Goal: Task Accomplishment & Management: Use online tool/utility

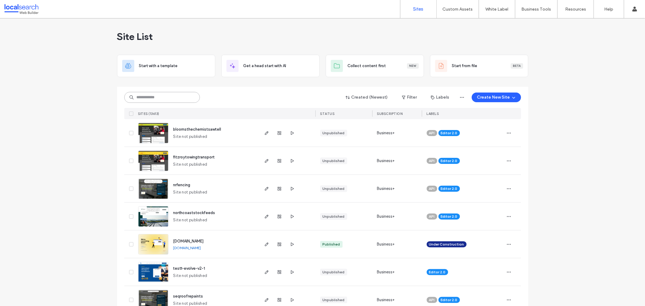
click at [165, 97] on input at bounding box center [162, 97] width 76 height 11
paste input "********"
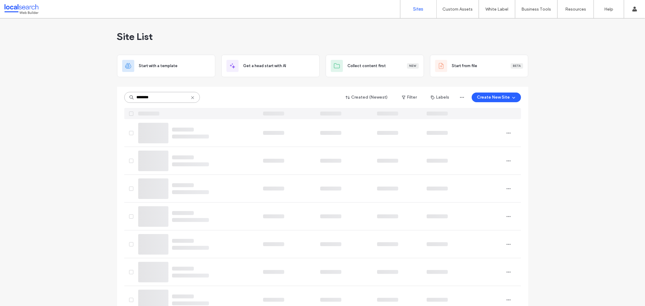
type input "********"
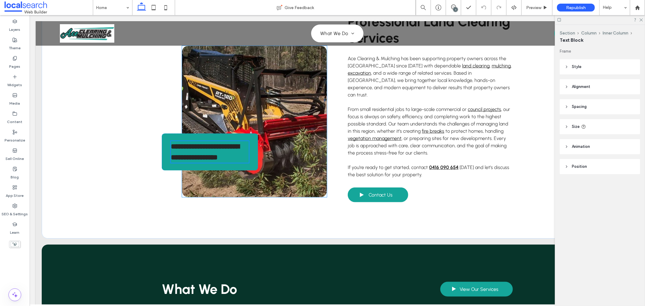
type input "********"
type input "**"
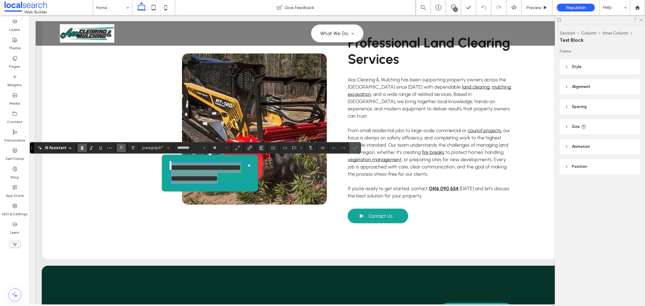
click at [119, 148] on icon "Color" at bounding box center [121, 147] width 5 height 5
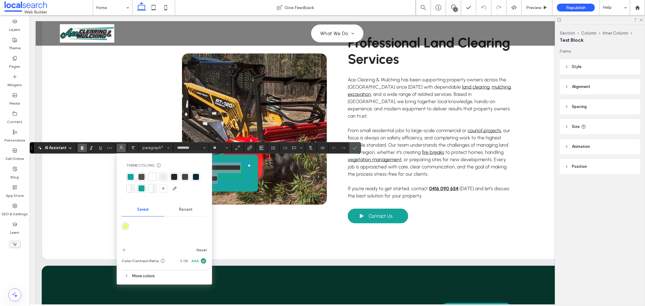
click at [150, 176] on div at bounding box center [152, 177] width 6 height 6
drag, startPoint x: 357, startPoint y: 149, endPoint x: 314, endPoint y: 134, distance: 45.3
click at [357, 149] on icon "Confirm" at bounding box center [355, 147] width 5 height 5
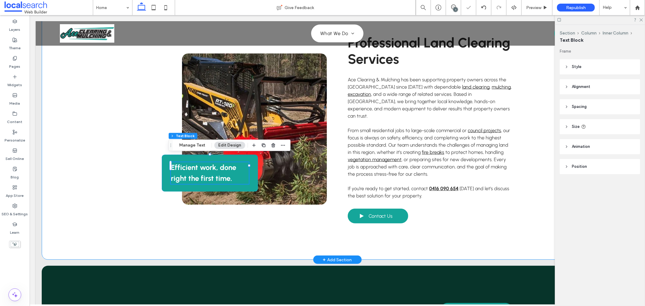
click at [126, 104] on div "Efficient work, done right the first time. Professional Land Clearing Services …" at bounding box center [336, 129] width 591 height 262
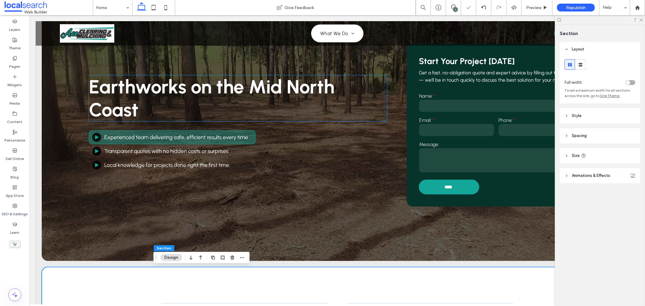
scroll to position [0, 0]
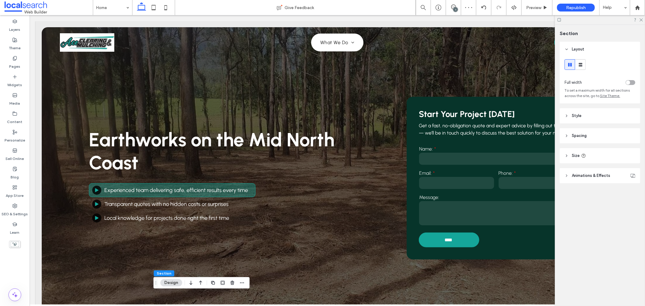
click at [643, 19] on div at bounding box center [600, 19] width 90 height 9
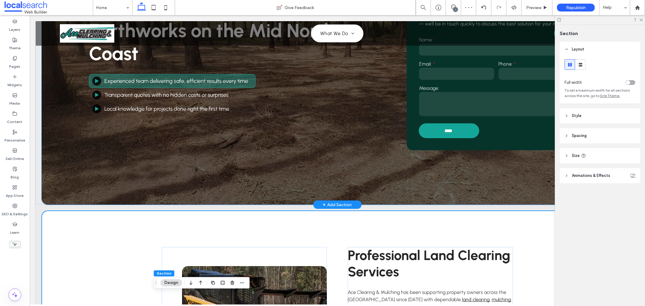
scroll to position [168, 0]
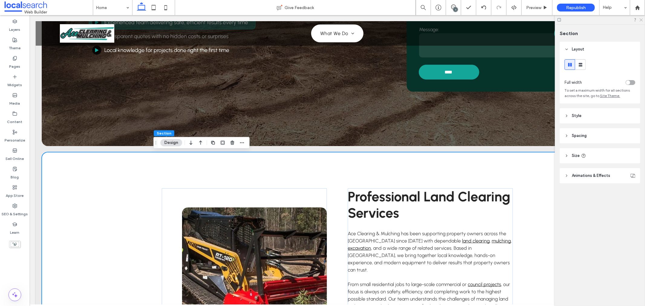
click at [641, 20] on icon at bounding box center [641, 20] width 4 height 4
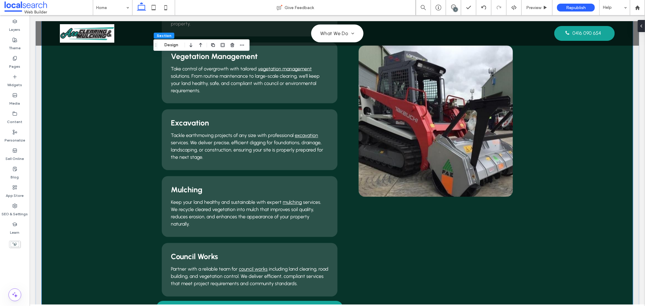
scroll to position [974, 0]
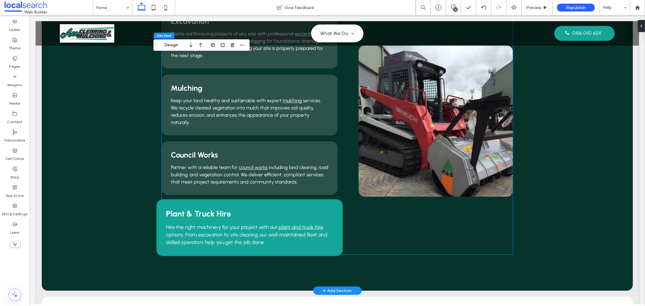
click at [271, 199] on div "Plant & Truck Hire Hire the right machinery for your project with our plant and…" at bounding box center [249, 227] width 186 height 57
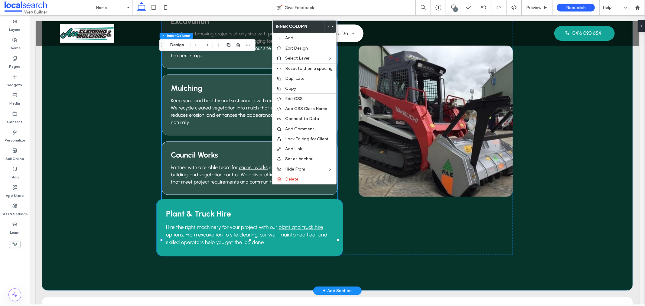
click at [255, 199] on div "Plant & Truck Hire Hire the right machinery for your project with our plant and…" at bounding box center [249, 227] width 186 height 57
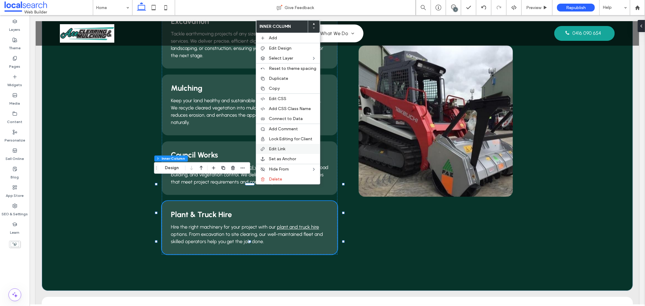
click at [277, 150] on span "Edit Link" at bounding box center [277, 148] width 16 height 5
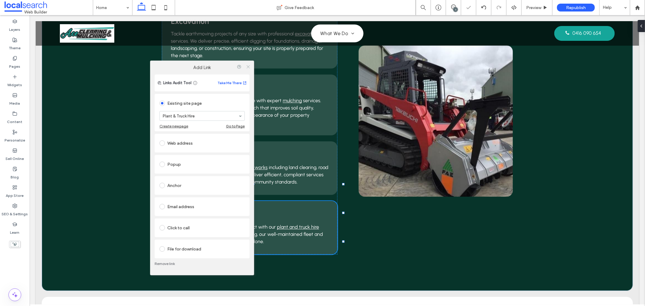
click at [247, 65] on icon at bounding box center [248, 66] width 5 height 5
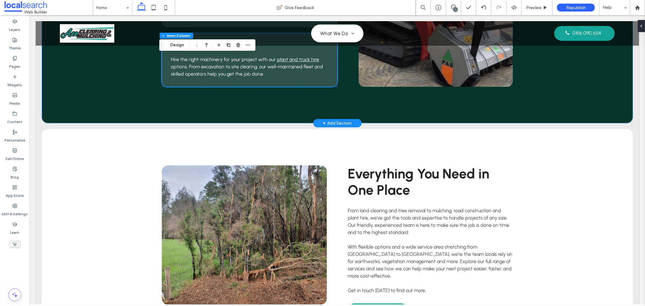
scroll to position [1277, 0]
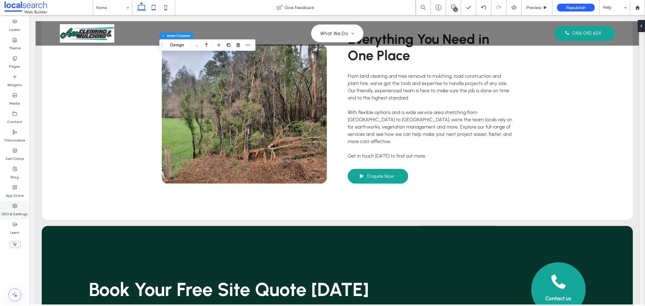
click at [20, 215] on label "SEO & Settings" at bounding box center [15, 212] width 26 height 8
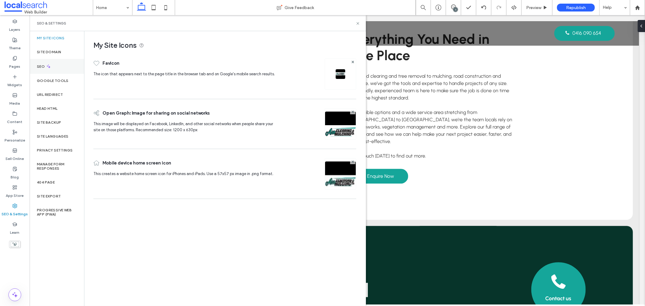
click at [52, 68] on div "SEO" at bounding box center [57, 66] width 54 height 15
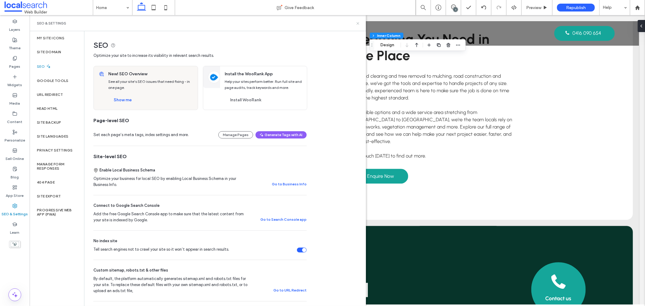
click at [360, 23] on icon at bounding box center [358, 23] width 5 height 5
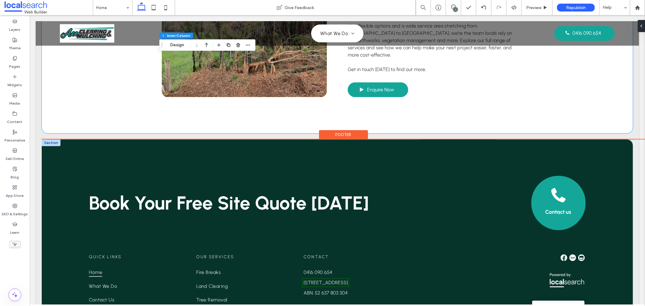
scroll to position [1444, 0]
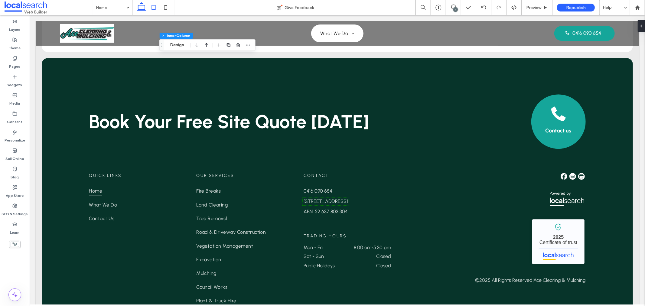
click at [151, 10] on icon at bounding box center [154, 8] width 12 height 12
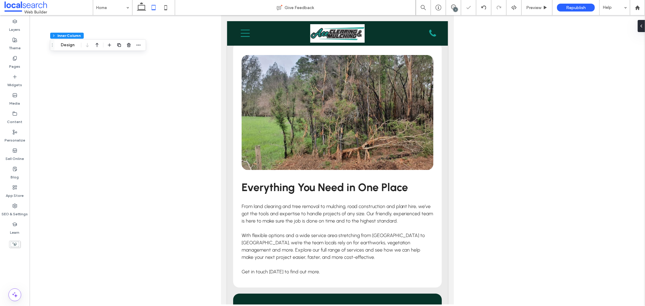
scroll to position [1695, 0]
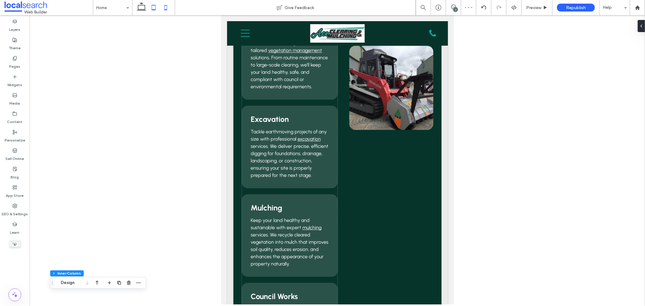
click at [167, 5] on use at bounding box center [165, 7] width 3 height 5
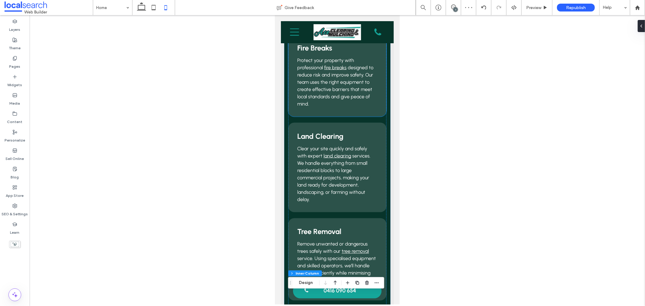
scroll to position [704, 0]
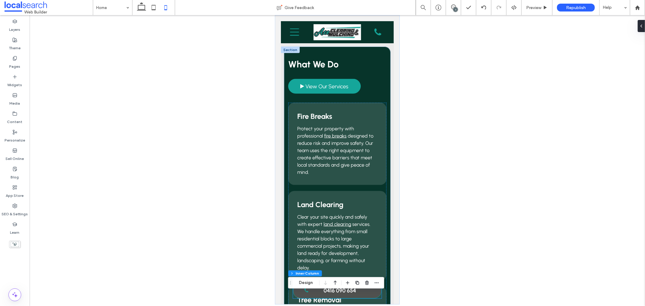
click at [320, 297] on link "0416 090 654" at bounding box center [337, 290] width 89 height 15
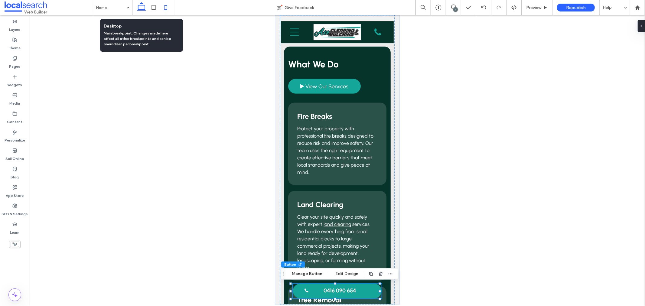
click at [138, 8] on use at bounding box center [141, 6] width 9 height 8
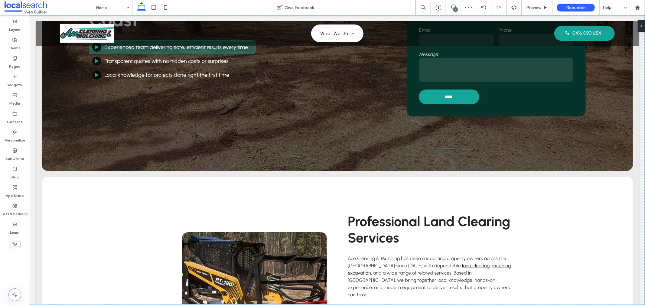
scroll to position [98, 0]
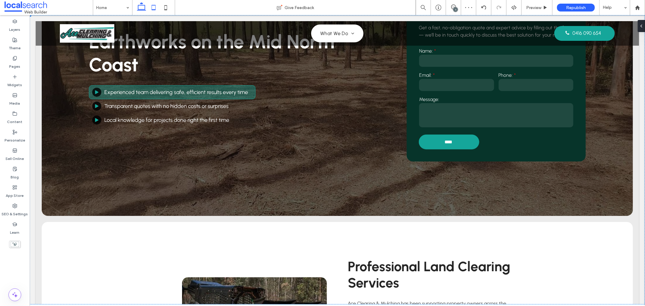
click at [157, 6] on icon at bounding box center [154, 8] width 12 height 12
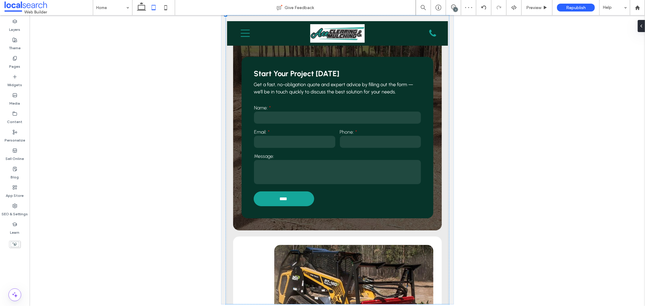
scroll to position [0, 0]
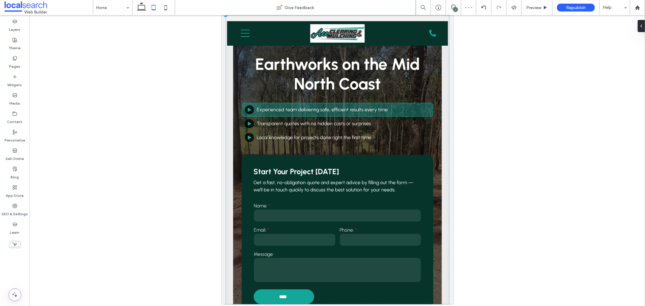
type input "*"
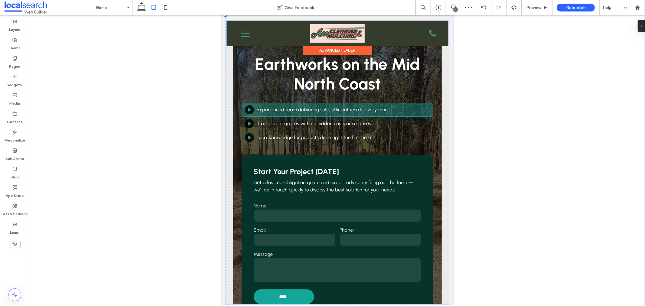
click at [247, 31] on div at bounding box center [337, 33] width 221 height 24
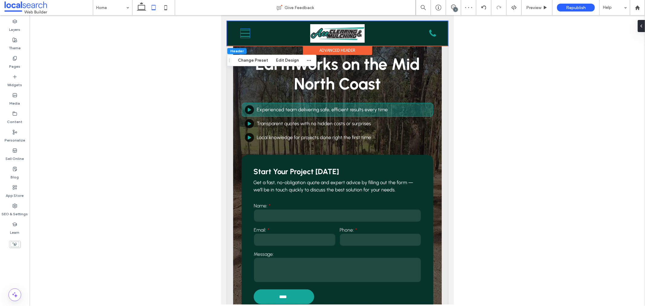
click at [247, 31] on icon "Menu Icon Mobile" at bounding box center [244, 32] width 9 height 9
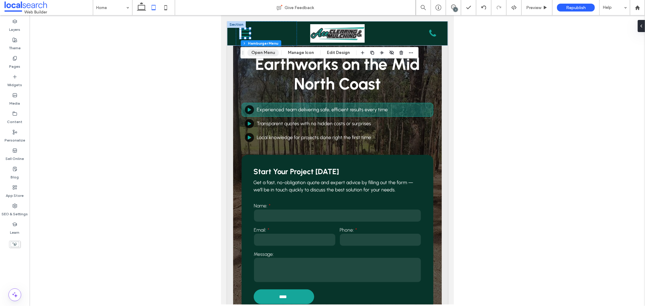
click at [259, 53] on button "Open Menu" at bounding box center [262, 52] width 31 height 7
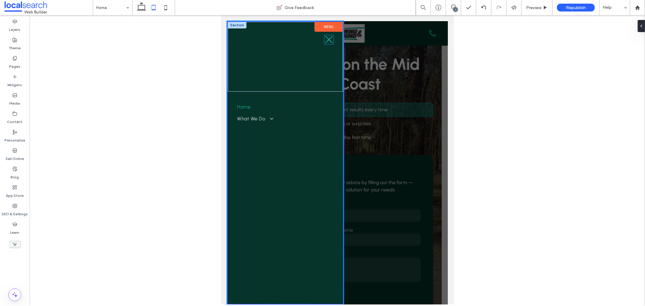
click at [333, 42] on icon "Close Icon" at bounding box center [328, 39] width 9 height 9
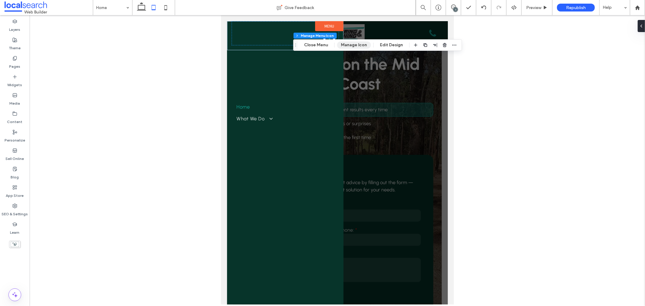
click at [346, 46] on button "Manage Icon" at bounding box center [354, 44] width 34 height 7
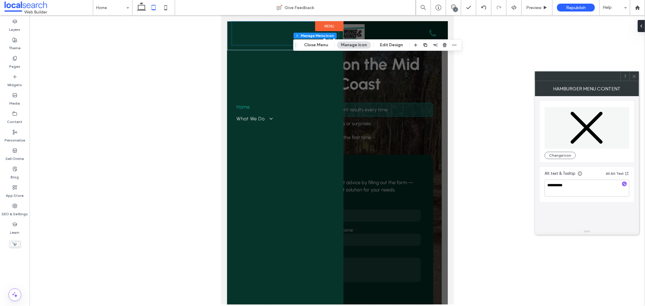
click at [635, 75] on icon at bounding box center [634, 76] width 5 height 5
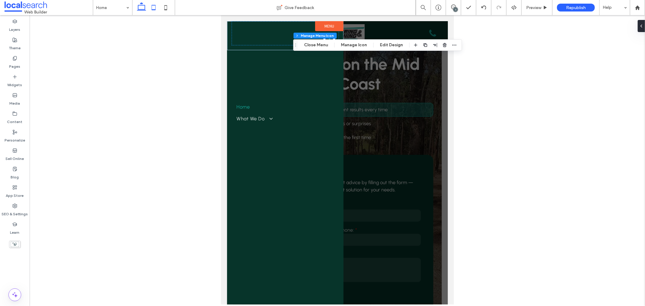
click at [147, 8] on icon at bounding box center [141, 8] width 12 height 12
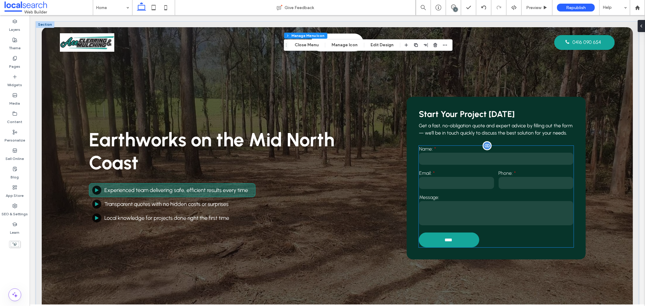
click at [446, 149] on label "Name:" at bounding box center [496, 149] width 154 height 6
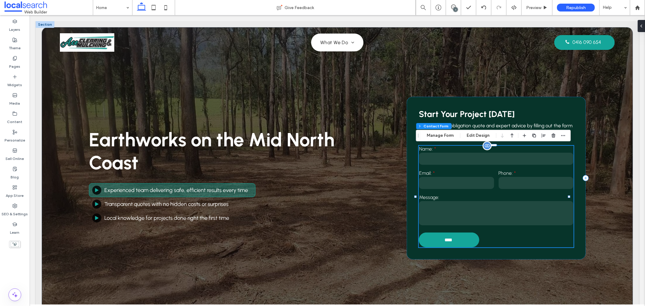
type input "**"
type input "*"
type input "***"
type input "**"
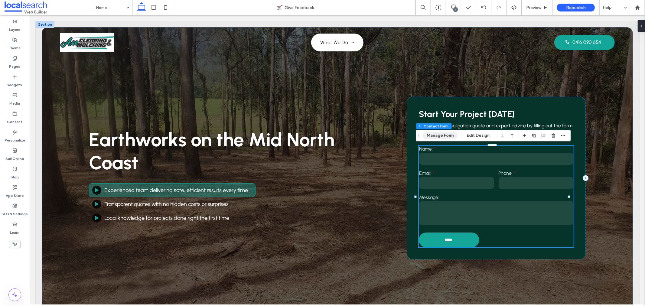
click at [441, 133] on button "Manage Form" at bounding box center [440, 135] width 35 height 7
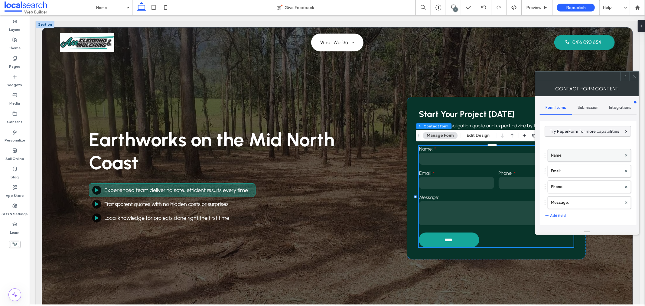
click at [567, 158] on label "Name:" at bounding box center [586, 155] width 71 height 12
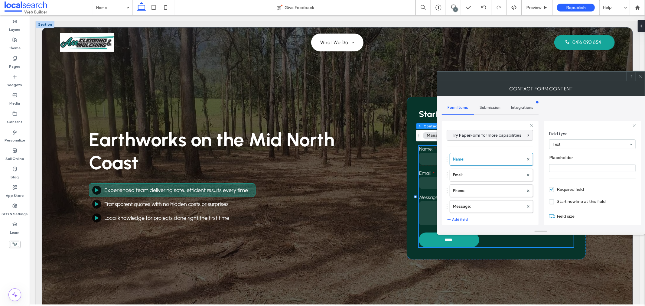
scroll to position [42, 0]
click at [487, 175] on label "Email:" at bounding box center [488, 175] width 71 height 12
click at [482, 192] on label "Phone:" at bounding box center [488, 191] width 71 height 12
click at [482, 201] on label "Message:" at bounding box center [488, 206] width 71 height 12
type input "**"
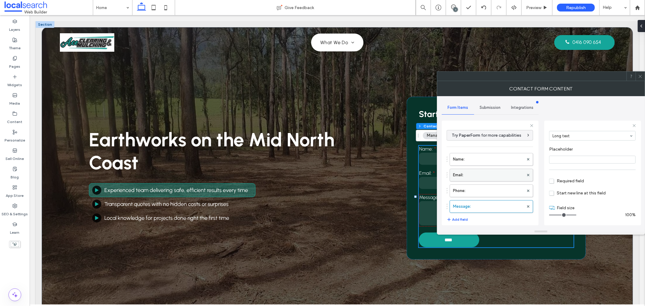
scroll to position [126, 0]
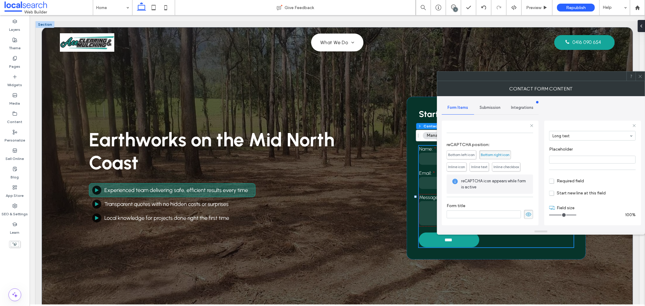
click at [485, 106] on span "Submission" at bounding box center [490, 107] width 21 height 5
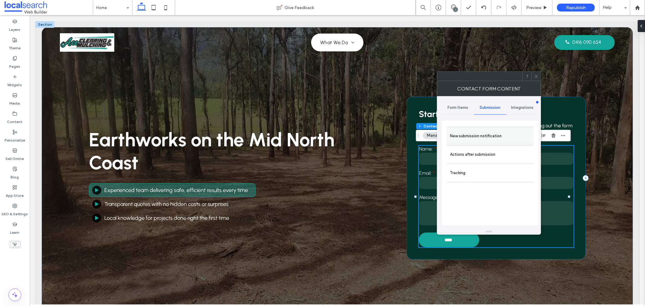
click at [482, 137] on label "New submission notification" at bounding box center [490, 136] width 81 height 12
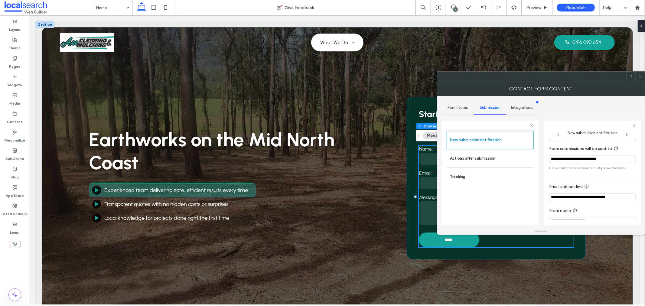
scroll to position [32, 0]
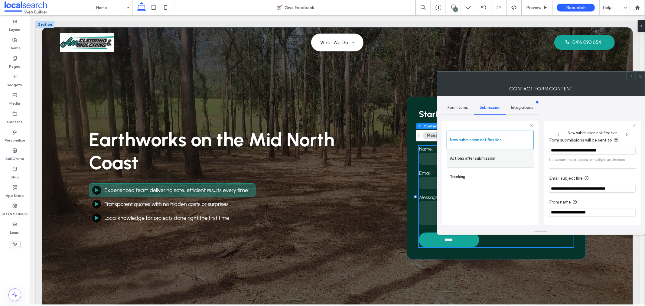
click at [490, 159] on label "Actions after submission" at bounding box center [490, 158] width 81 height 12
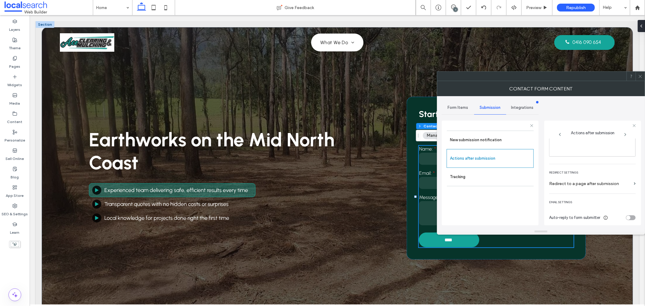
scroll to position [104, 0]
click at [640, 73] on span at bounding box center [640, 76] width 5 height 9
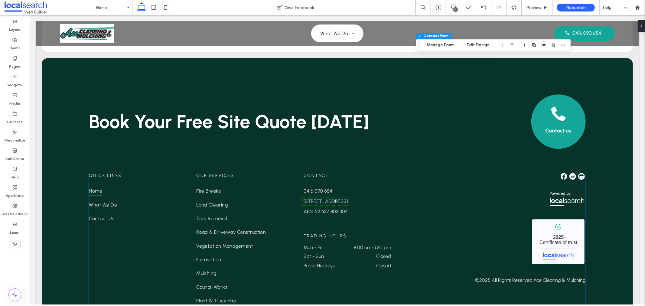
scroll to position [1447, 0]
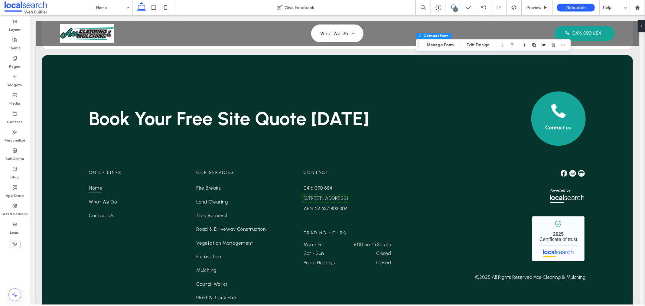
click at [456, 7] on span at bounding box center [453, 7] width 15 height 5
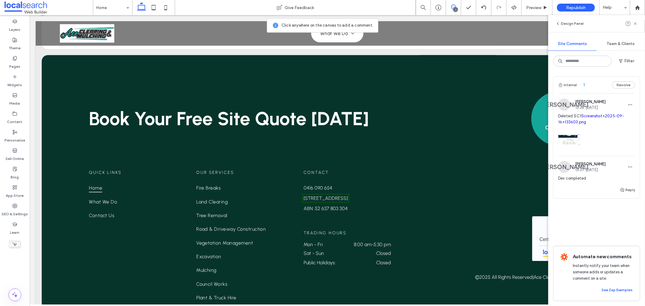
click at [456, 7] on span at bounding box center [453, 7] width 15 height 5
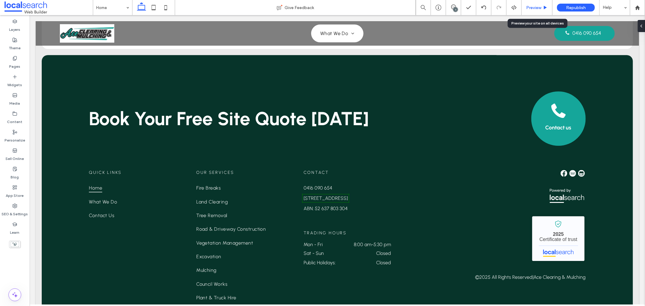
drag, startPoint x: 543, startPoint y: 7, endPoint x: 352, endPoint y: 15, distance: 190.7
click at [543, 7] on icon at bounding box center [545, 7] width 5 height 5
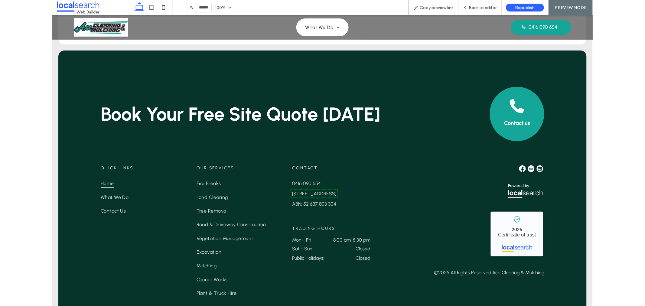
scroll to position [1439, 0]
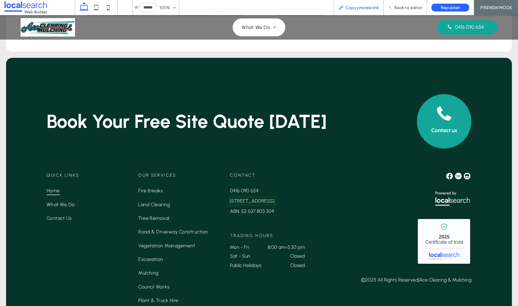
click at [367, 5] on span "Copy preview link" at bounding box center [362, 7] width 34 height 5
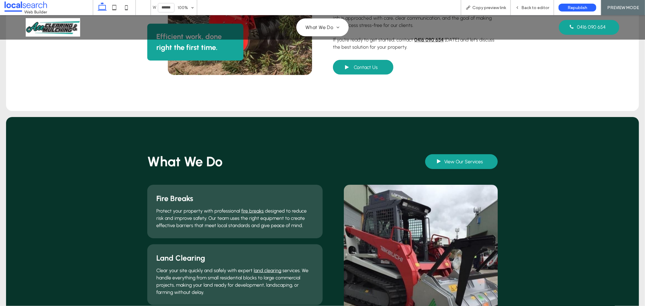
scroll to position [297, 0]
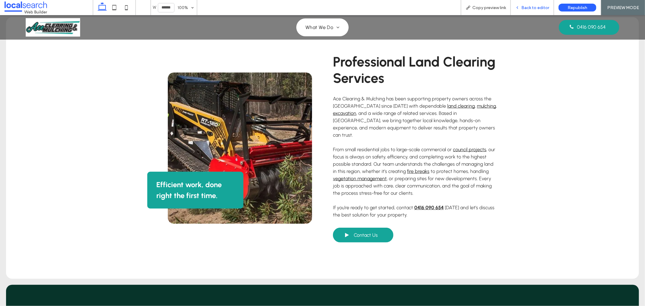
click at [545, 12] on div "Back to editor" at bounding box center [532, 7] width 43 height 15
click at [531, 5] on div "Back to editor" at bounding box center [532, 7] width 43 height 15
drag, startPoint x: 540, startPoint y: 7, endPoint x: 458, endPoint y: 14, distance: 82.3
click at [540, 7] on span "Back to editor" at bounding box center [535, 7] width 28 height 5
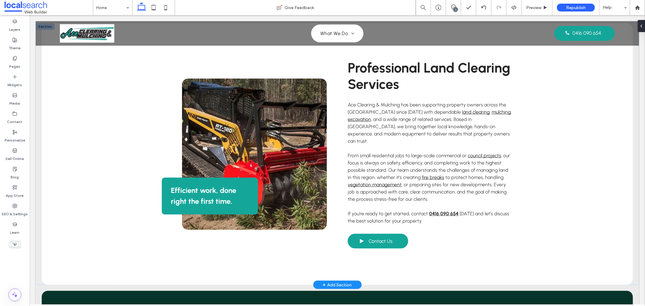
scroll to position [303, 0]
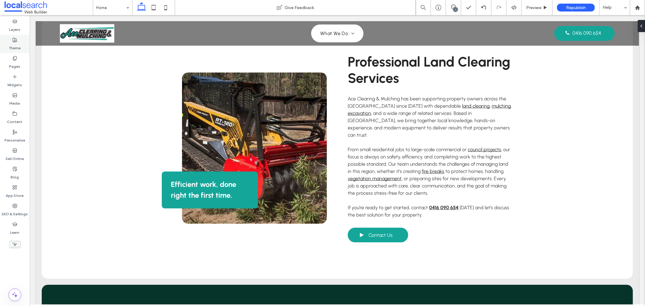
click at [18, 41] on div "Theme" at bounding box center [15, 44] width 30 height 18
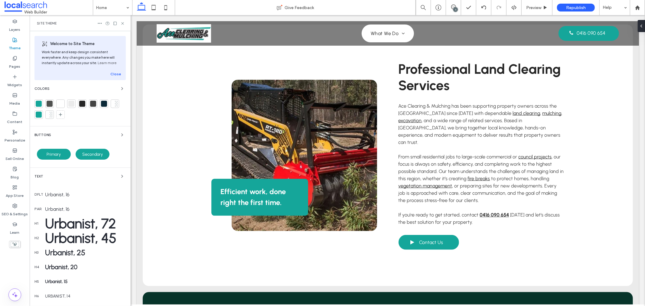
scroll to position [310, 0]
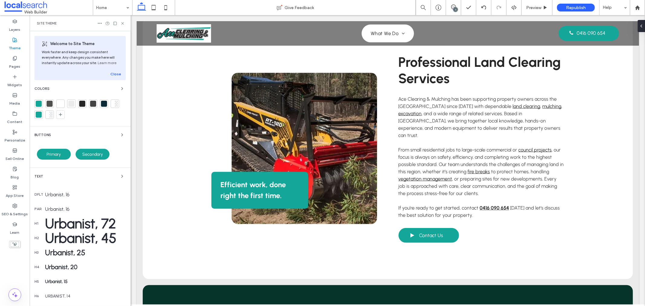
drag, startPoint x: 40, startPoint y: 102, endPoint x: 106, endPoint y: 143, distance: 78.0
click at [40, 102] on div at bounding box center [39, 104] width 6 height 6
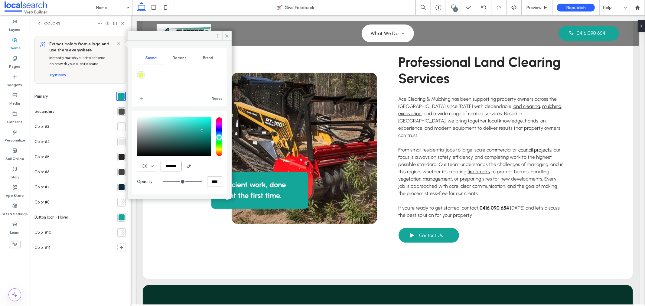
click at [177, 170] on input "*******" at bounding box center [171, 166] width 21 height 11
paste input "color picker textbox"
type input "*******"
click at [121, 111] on div at bounding box center [122, 112] width 6 height 6
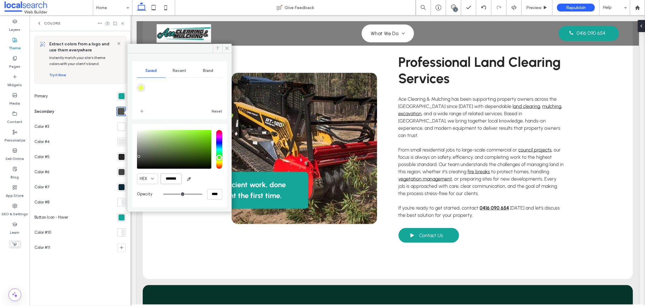
click at [177, 179] on input "*******" at bounding box center [171, 179] width 21 height 11
paste input "color picker textbox"
type input "*******"
click at [201, 177] on div "HEX *******" at bounding box center [179, 179] width 85 height 11
drag, startPoint x: 228, startPoint y: 46, endPoint x: 95, endPoint y: 31, distance: 133.9
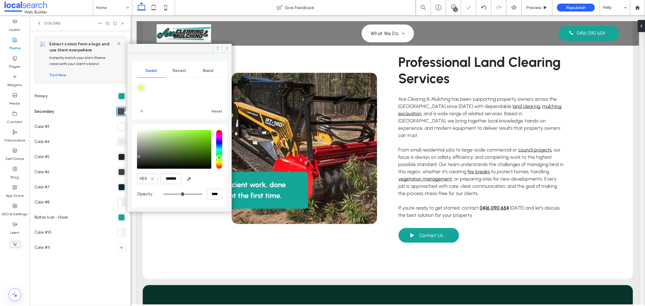
click at [228, 46] on icon at bounding box center [227, 48] width 5 height 5
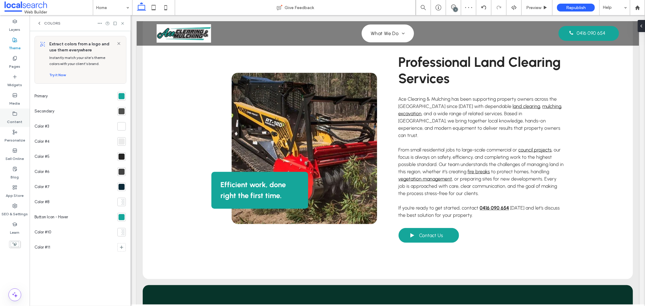
click at [13, 113] on icon at bounding box center [14, 113] width 5 height 5
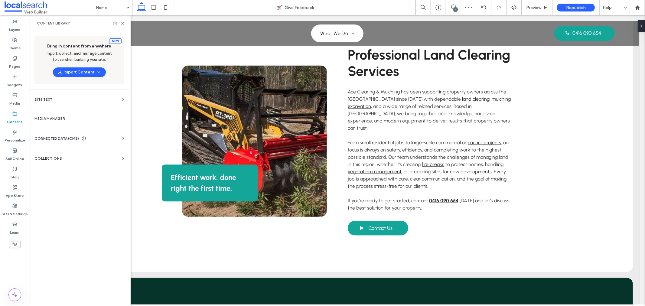
scroll to position [303, 0]
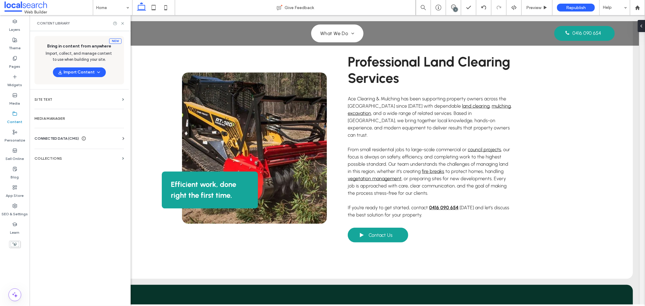
click at [90, 141] on div "CONNECTED DATA (CMS)" at bounding box center [80, 138] width 92 height 6
click at [65, 153] on label "Business Info" at bounding box center [80, 153] width 82 height 4
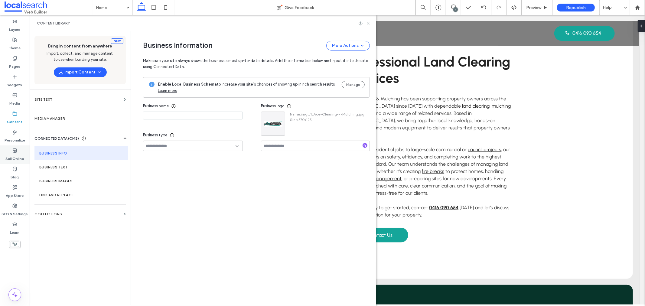
type input "**********"
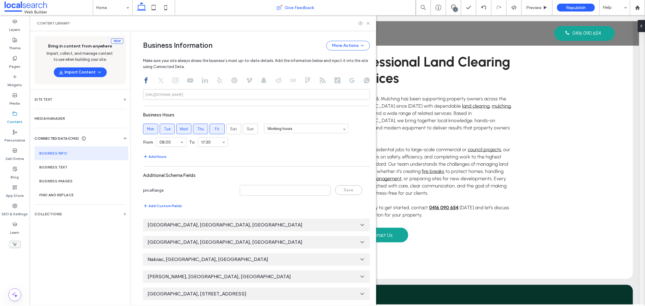
scroll to position [323, 0]
click at [366, 23] on icon at bounding box center [368, 23] width 5 height 5
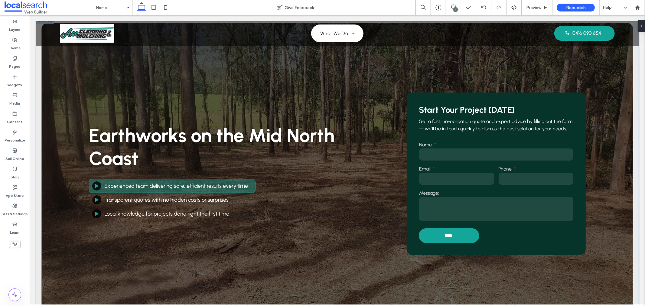
scroll to position [0, 0]
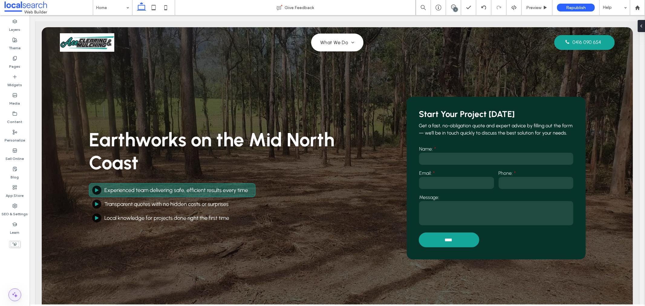
click at [16, 291] on icon at bounding box center [14, 294] width 7 height 7
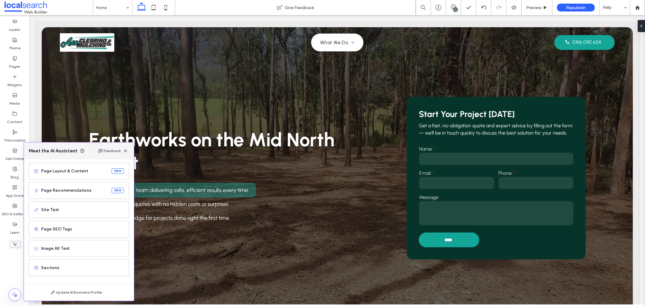
scroll to position [39, 0]
click at [127, 151] on icon "button" at bounding box center [125, 150] width 5 height 5
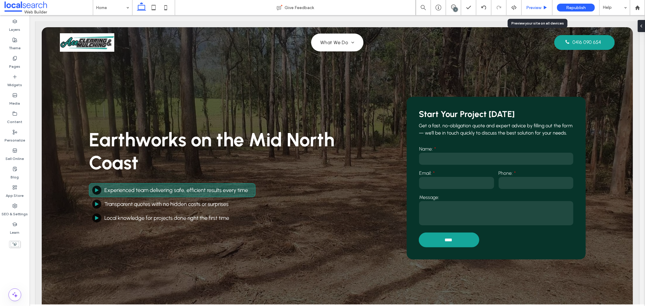
click at [529, 8] on span "Preview" at bounding box center [533, 7] width 15 height 5
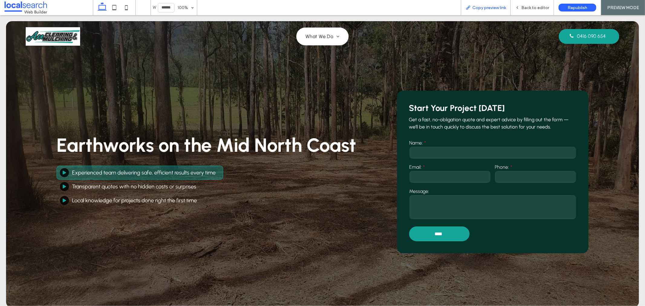
click at [485, 7] on span "Copy preview link" at bounding box center [489, 7] width 34 height 5
click at [476, 2] on div "Copy preview link" at bounding box center [486, 7] width 50 height 15
click at [491, 7] on span "Copy preview link" at bounding box center [489, 7] width 34 height 5
